Goal: Find specific page/section: Find specific page/section

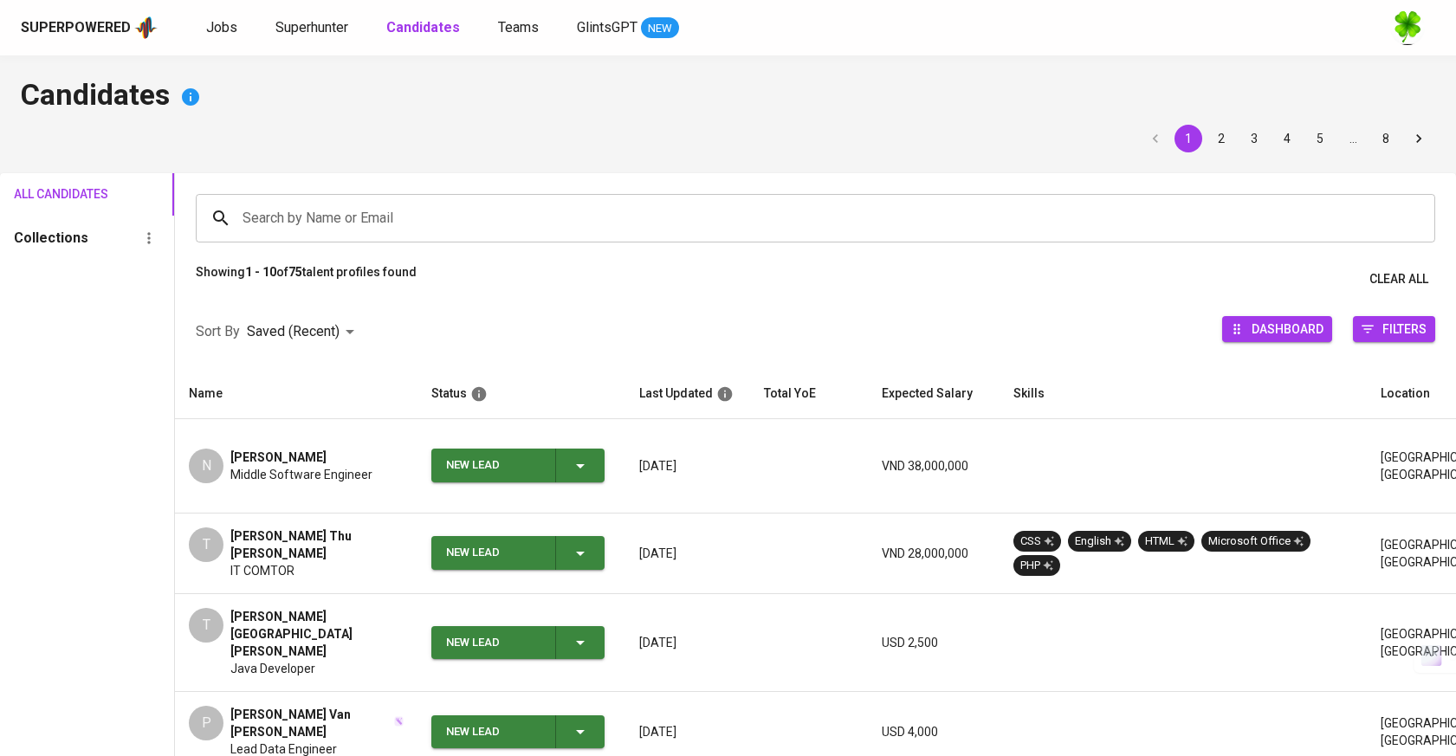
click at [226, 23] on span "Jobs" at bounding box center [221, 27] width 31 height 16
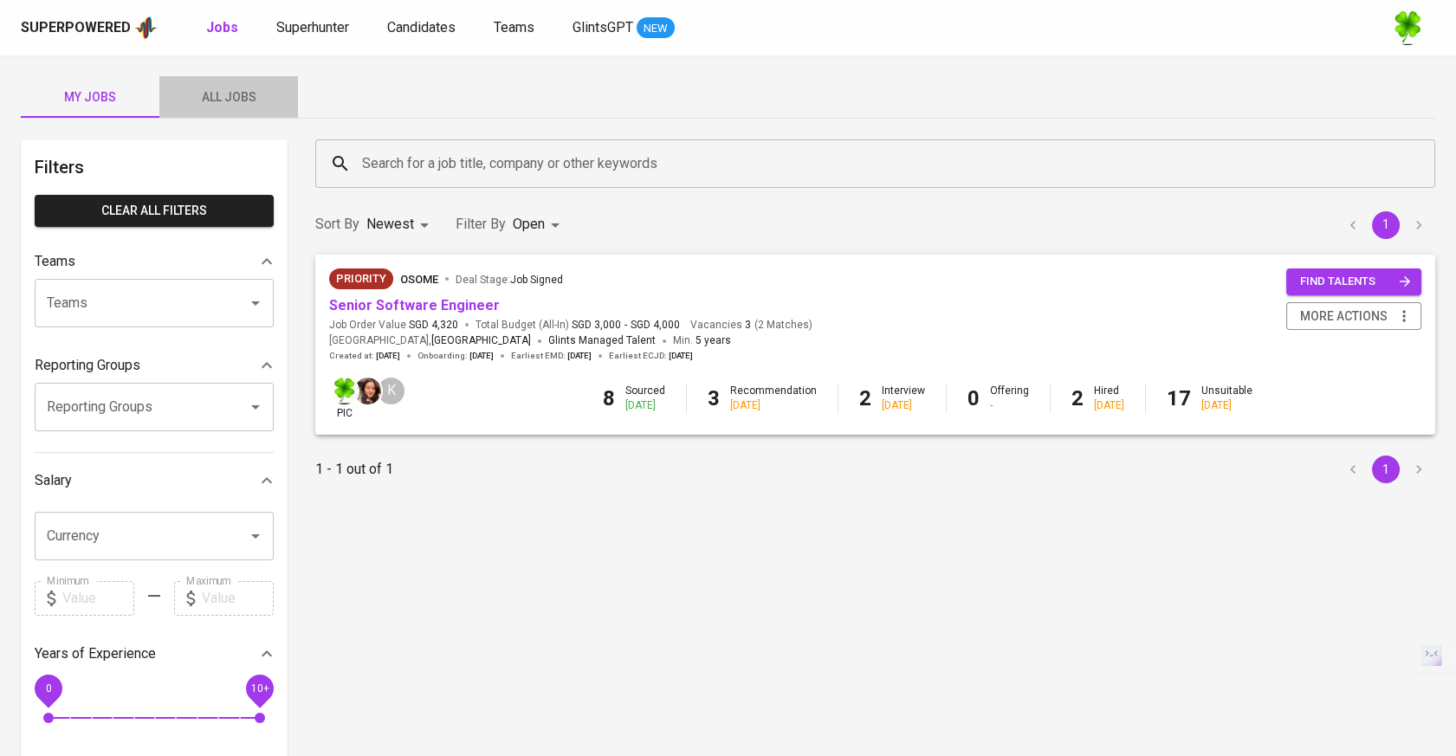
click at [263, 93] on span "All Jobs" at bounding box center [229, 98] width 118 height 22
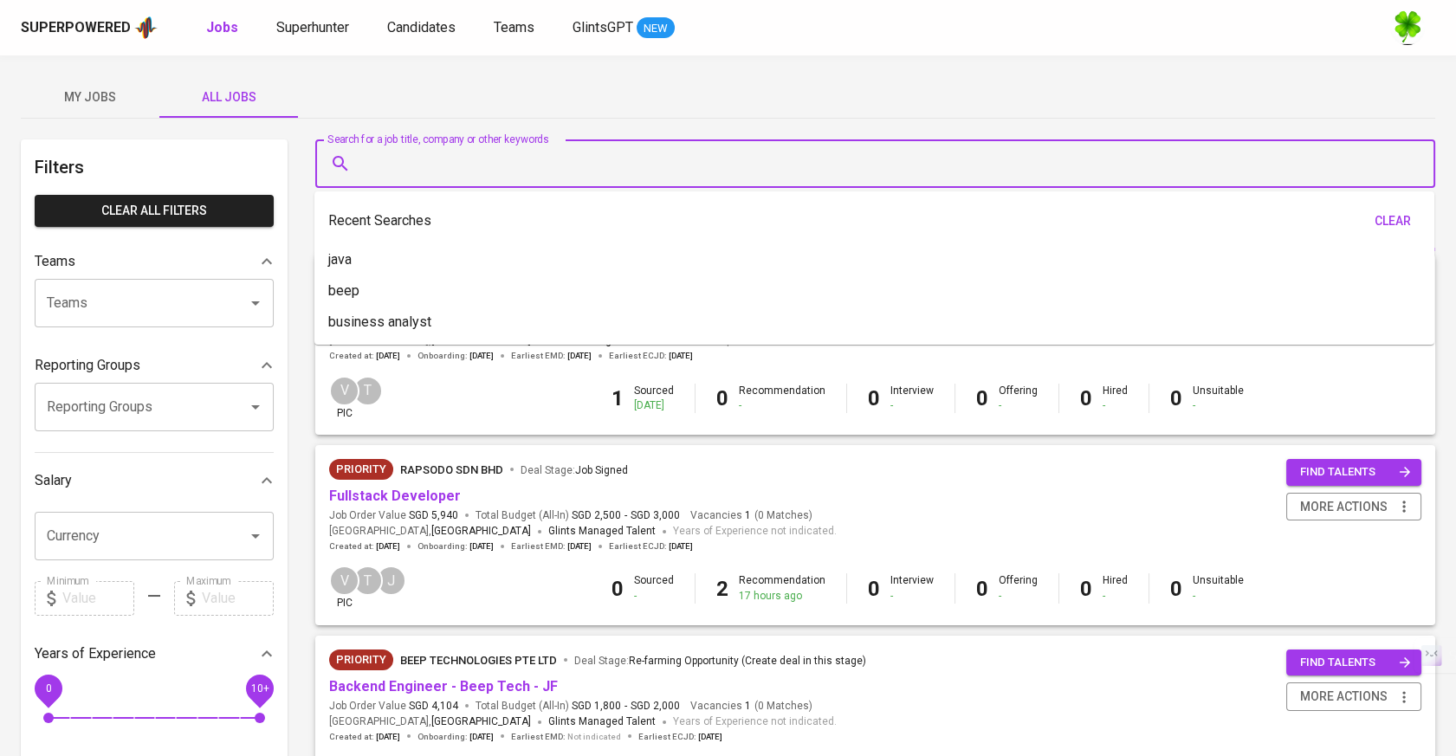
click at [447, 156] on input "Search for a job title, company or other keywords" at bounding box center [879, 163] width 1043 height 33
click at [616, 106] on div "My Jobs All Jobs" at bounding box center [728, 97] width 1414 height 42
click at [612, 153] on input "Search for a job title, company or other keywords" at bounding box center [879, 163] width 1043 height 33
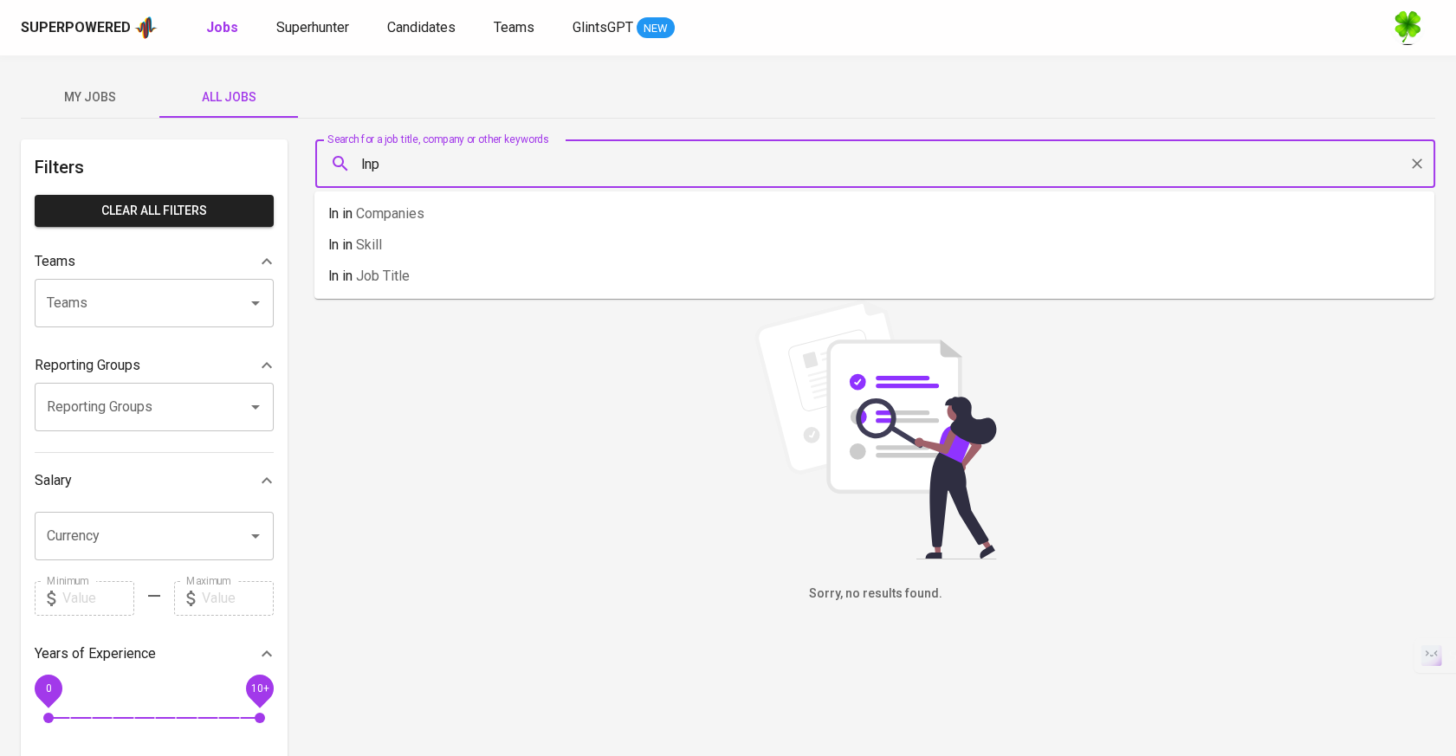
type input "lnp"
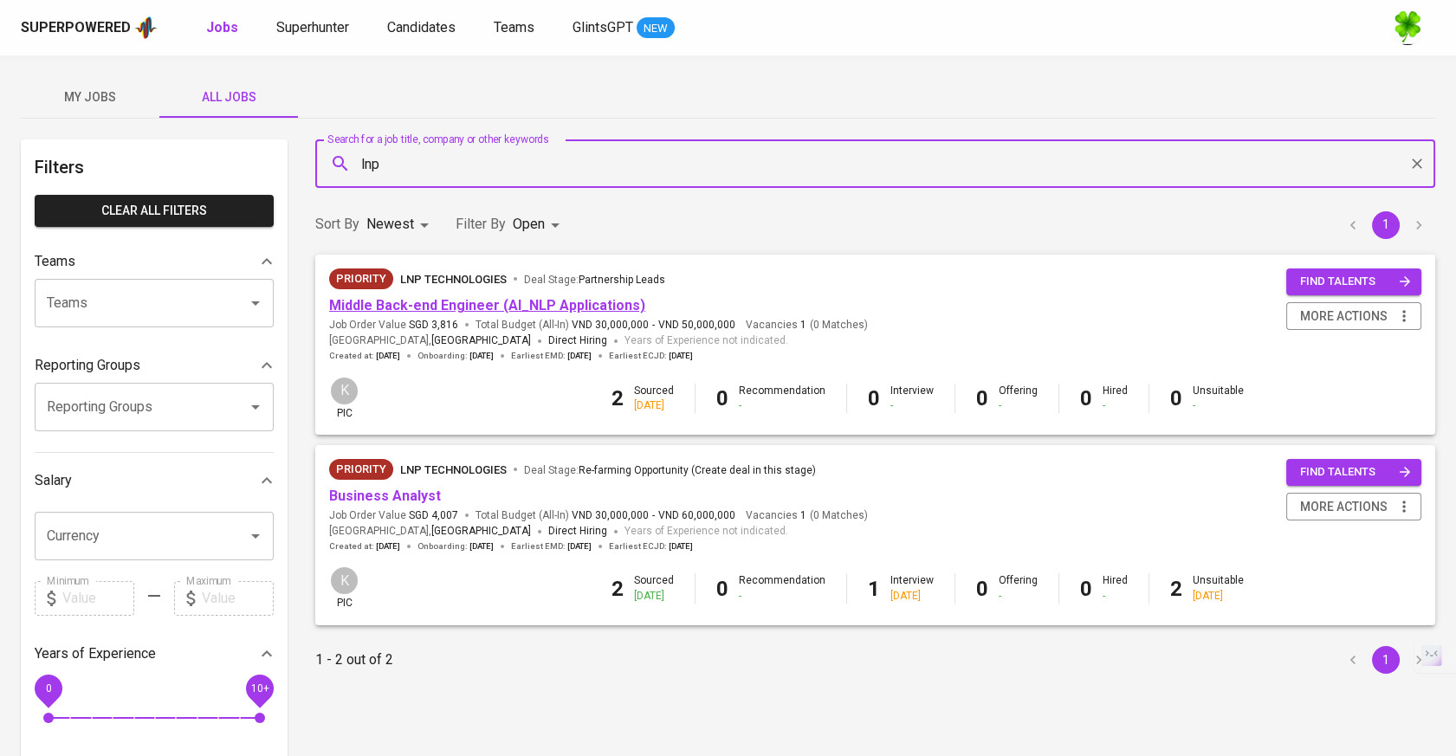
click at [568, 299] on link "Middle Back-end Engineer (AI_NLP Applications)" at bounding box center [487, 305] width 316 height 16
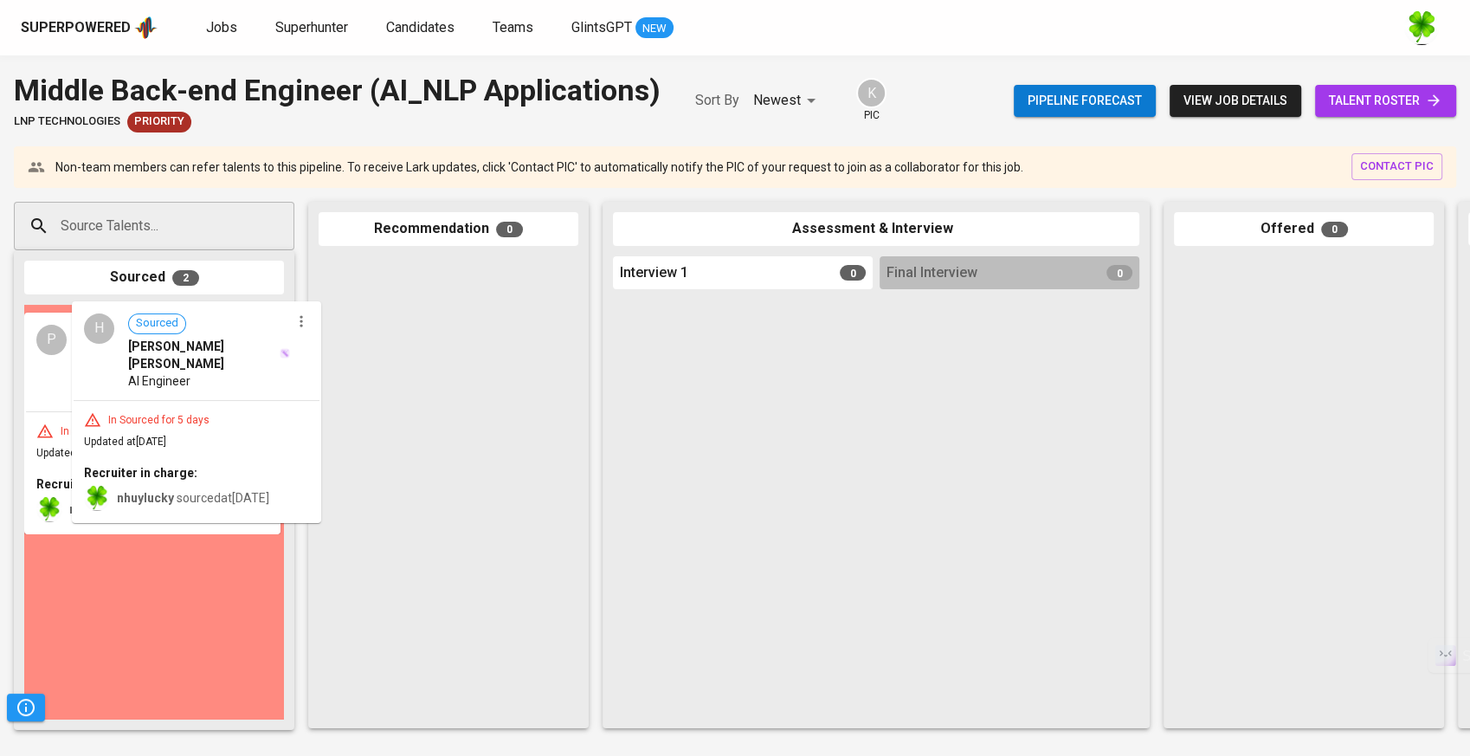
drag, startPoint x: 172, startPoint y: 380, endPoint x: 448, endPoint y: 374, distance: 275.4
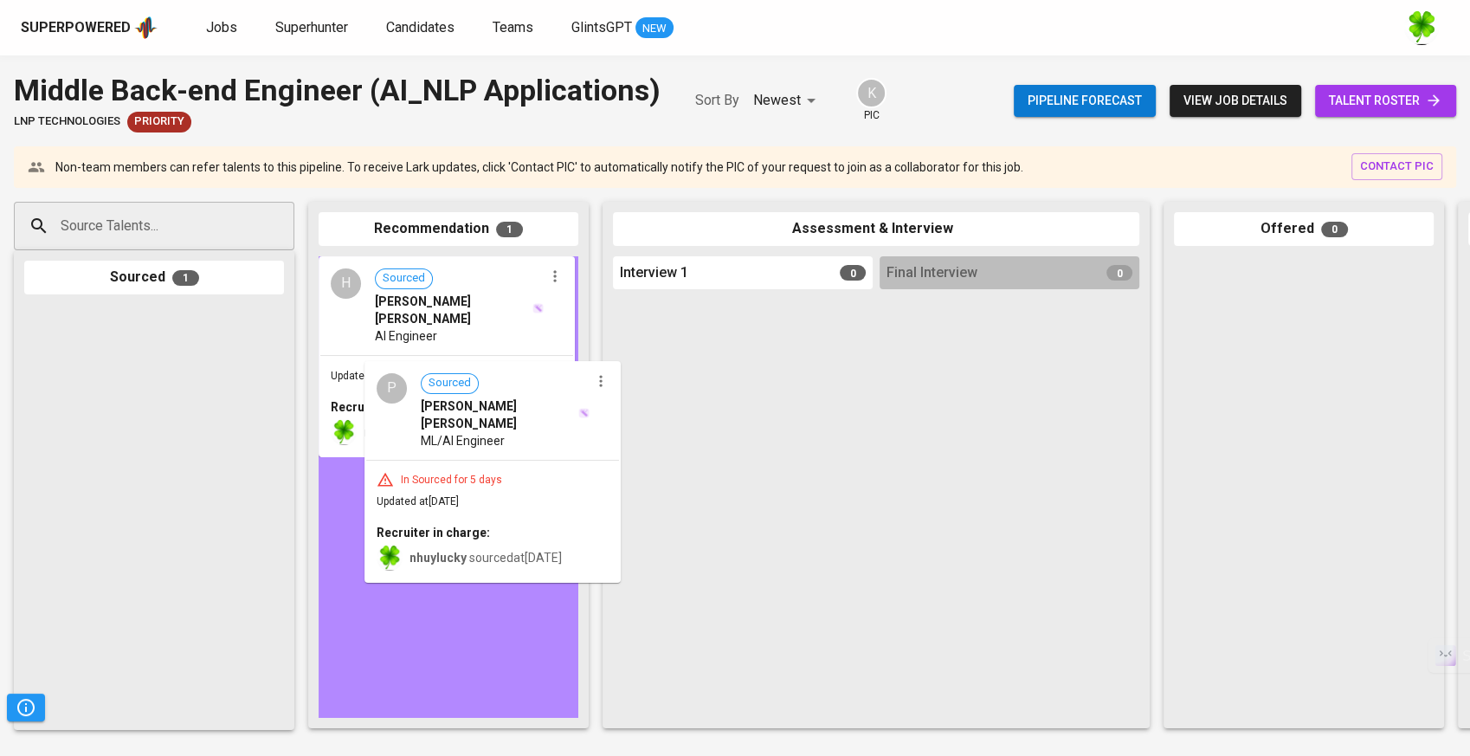
drag, startPoint x: 199, startPoint y: 419, endPoint x: 554, endPoint y: 476, distance: 359.6
